Goal: Task Accomplishment & Management: Manage account settings

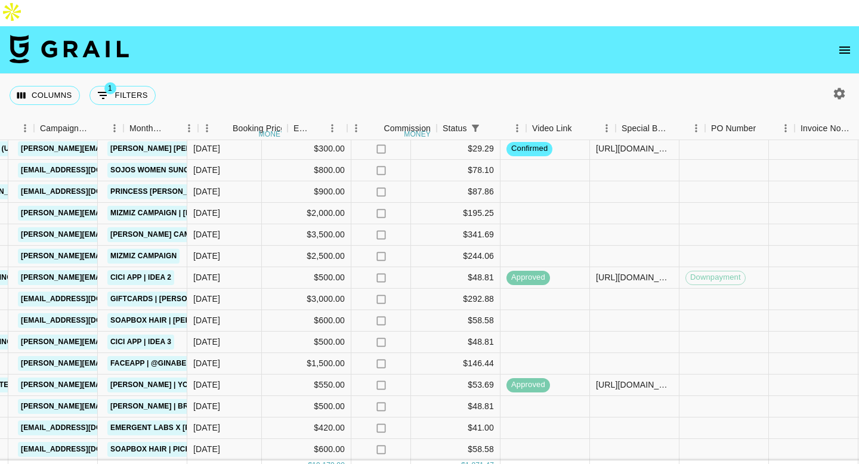
scroll to position [41, 542]
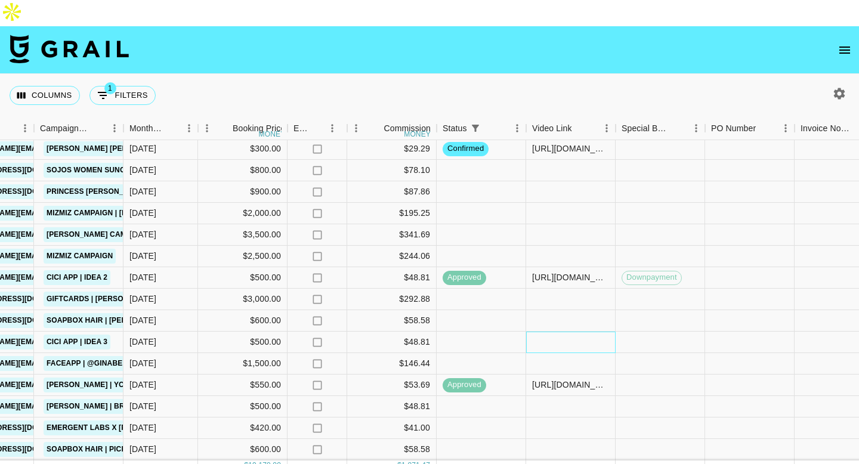
click at [558, 332] on div at bounding box center [570, 342] width 89 height 21
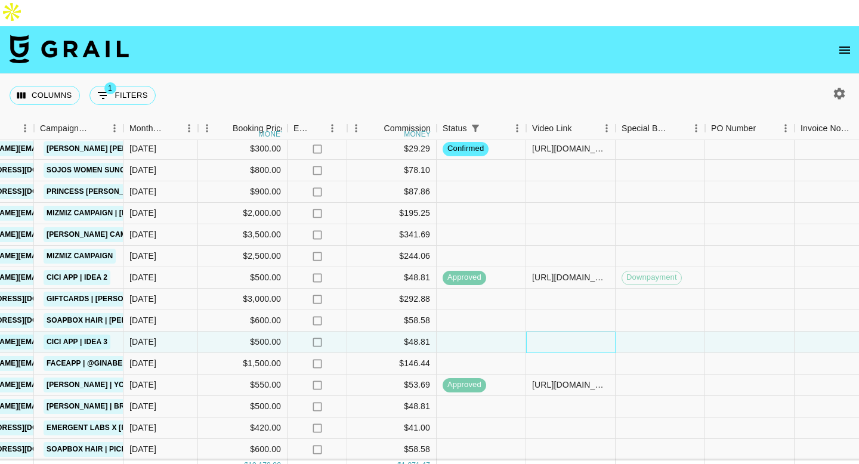
click at [558, 332] on div at bounding box center [570, 342] width 89 height 21
type input "https://www.tiktok.com/@aysha_komorah/video/7560302095916715286?_t=ZN-90UK3v7IB…"
click at [658, 332] on div at bounding box center [660, 342] width 89 height 21
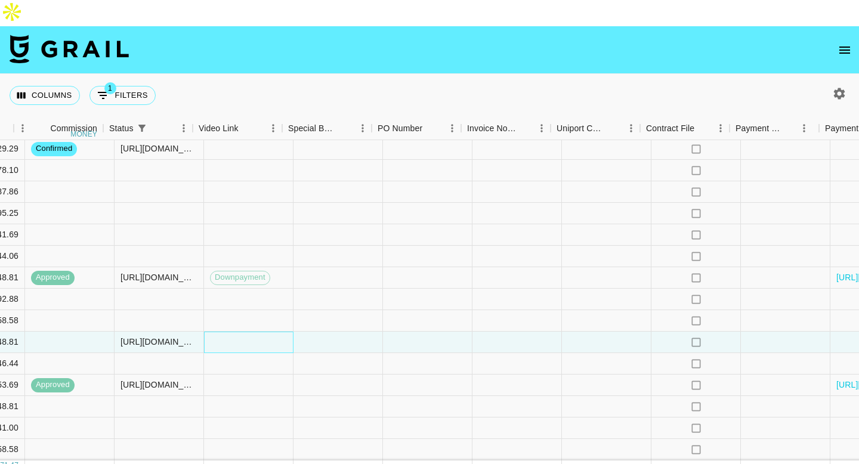
scroll to position [41, 1062]
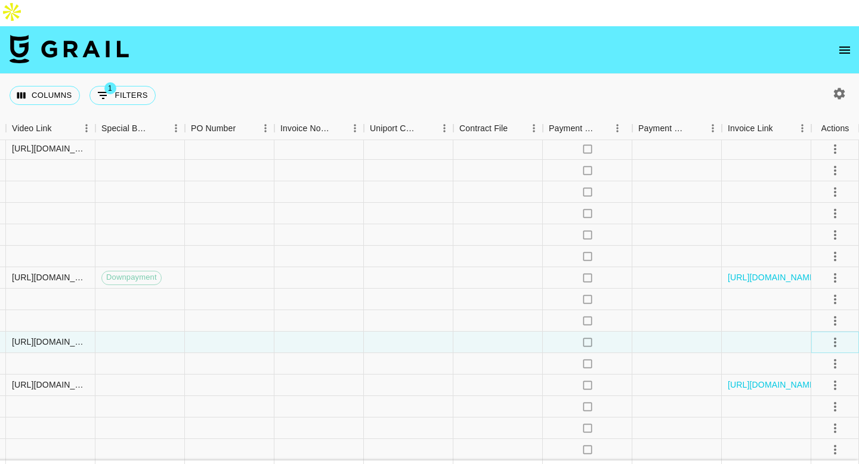
click at [836, 335] on icon "select merge strategy" at bounding box center [835, 342] width 14 height 14
click at [797, 422] on div "Approve" at bounding box center [809, 428] width 36 height 14
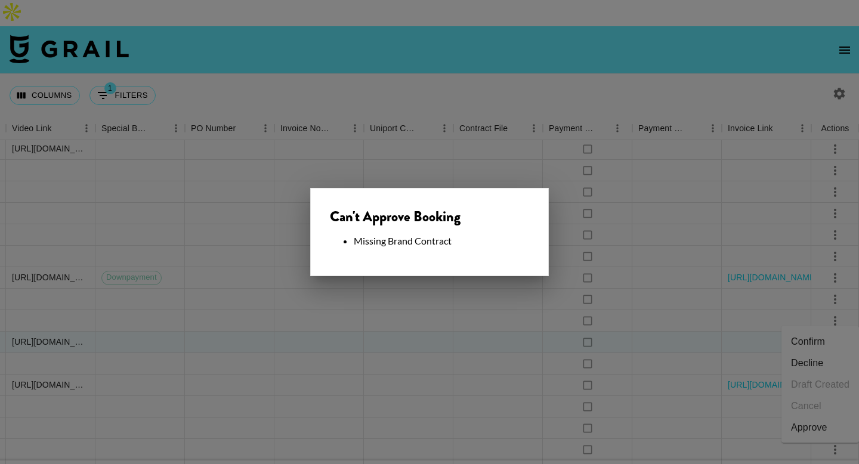
click at [484, 331] on div at bounding box center [429, 232] width 859 height 464
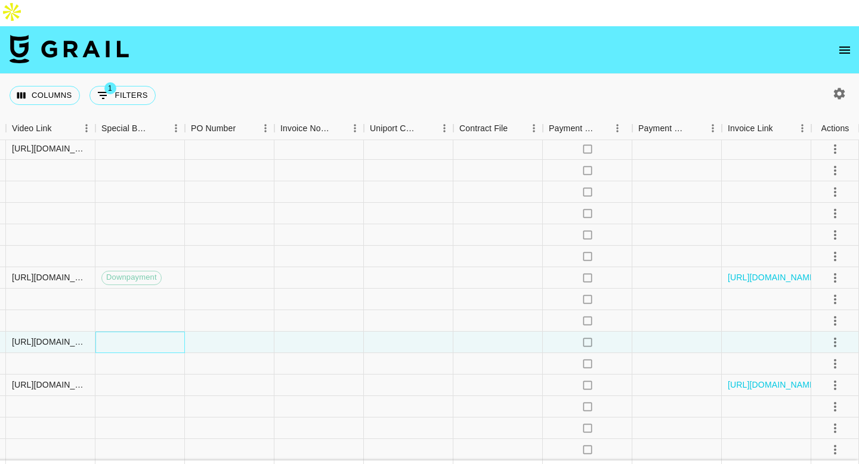
click at [156, 332] on div at bounding box center [139, 342] width 89 height 21
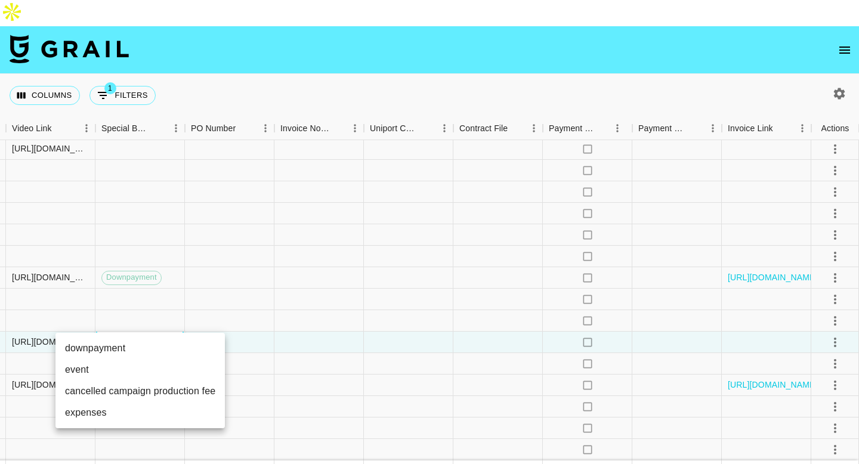
click at [146, 350] on li "downpayment" at bounding box center [139, 348] width 169 height 21
type input "downpayment"
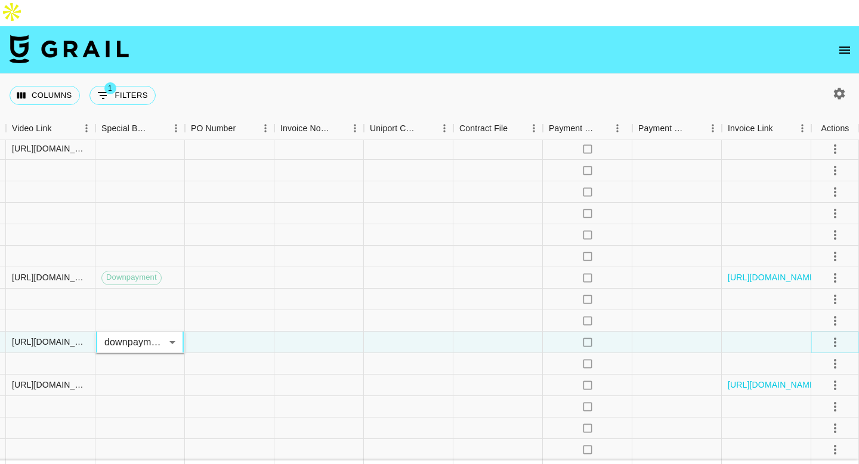
click at [833, 335] on icon "select merge strategy" at bounding box center [835, 342] width 14 height 14
click at [801, 428] on div "Approve" at bounding box center [809, 428] width 36 height 14
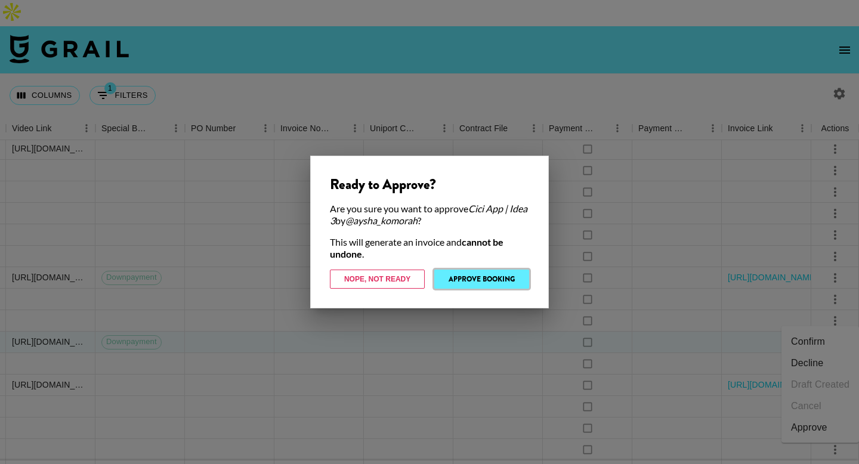
click at [444, 277] on button "Approve Booking" at bounding box center [481, 279] width 95 height 19
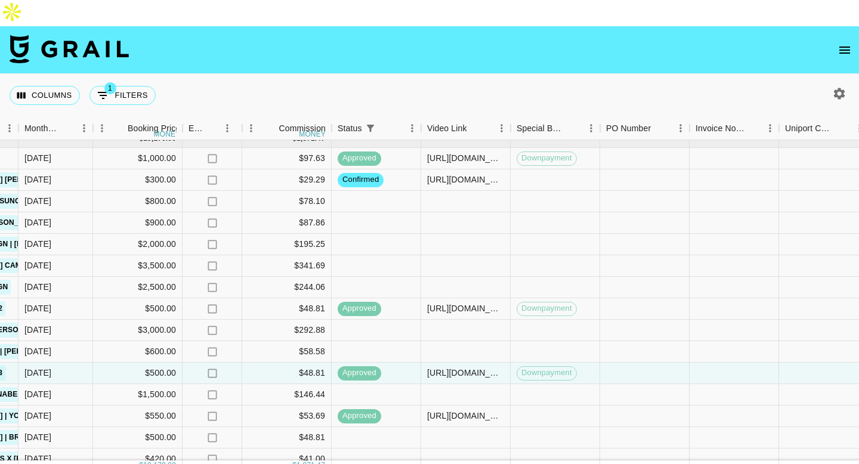
scroll to position [0, 647]
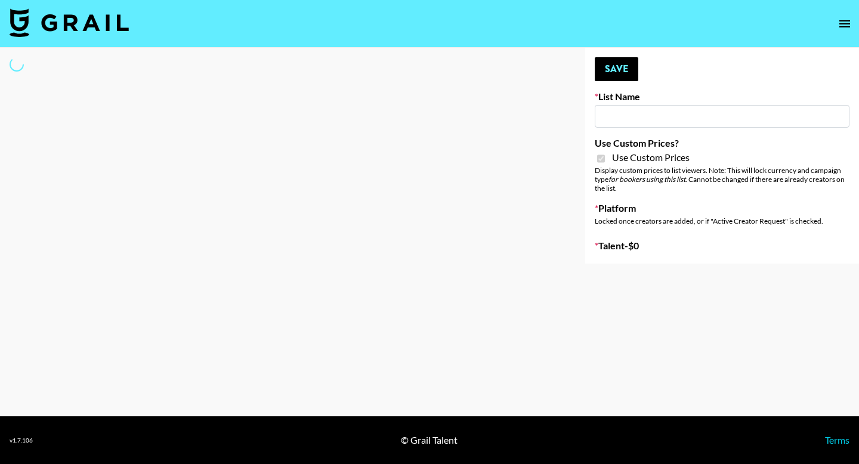
type input "Pretti Make-Up AI Assistant"
checkbox input "true"
select select "Brand"
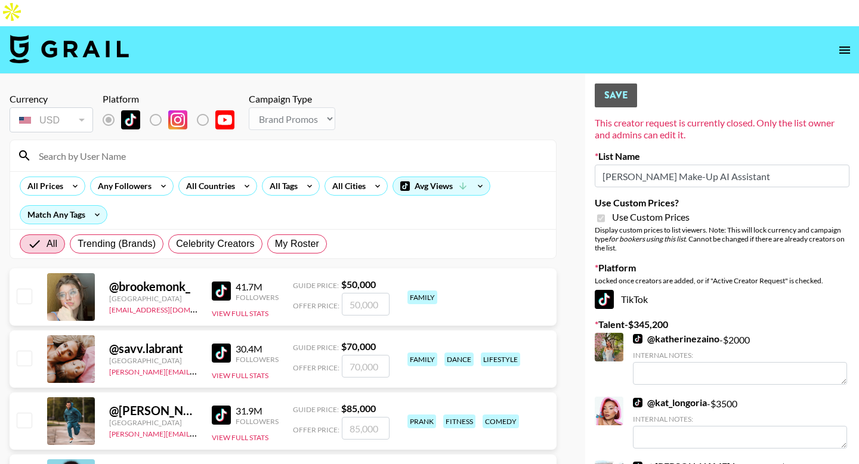
click at [656, 165] on input "Pretti Make-Up AI Assistant" at bounding box center [722, 176] width 255 height 23
click at [295, 237] on span "My Roster" at bounding box center [297, 244] width 44 height 14
click at [275, 244] on input "My Roster" at bounding box center [275, 244] width 0 height 0
radio input "true"
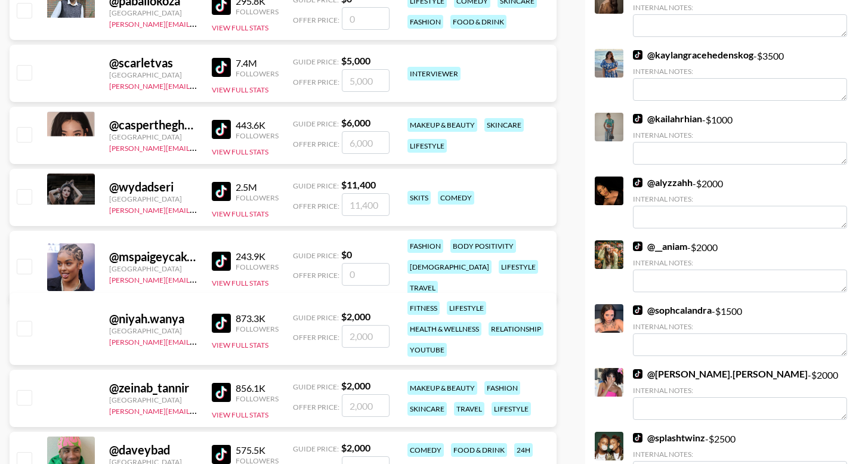
scroll to position [2172, 0]
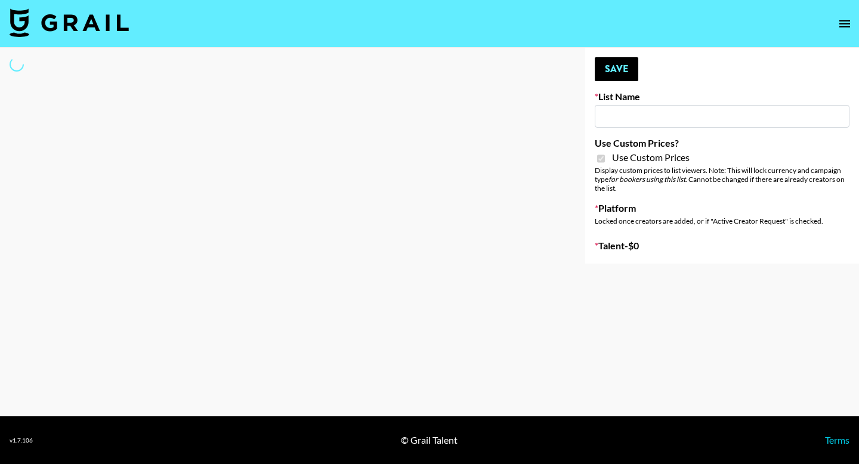
type input "**Noschinko UGC**"
checkbox input "true"
select select "Brand"
